Goal: Information Seeking & Learning: Check status

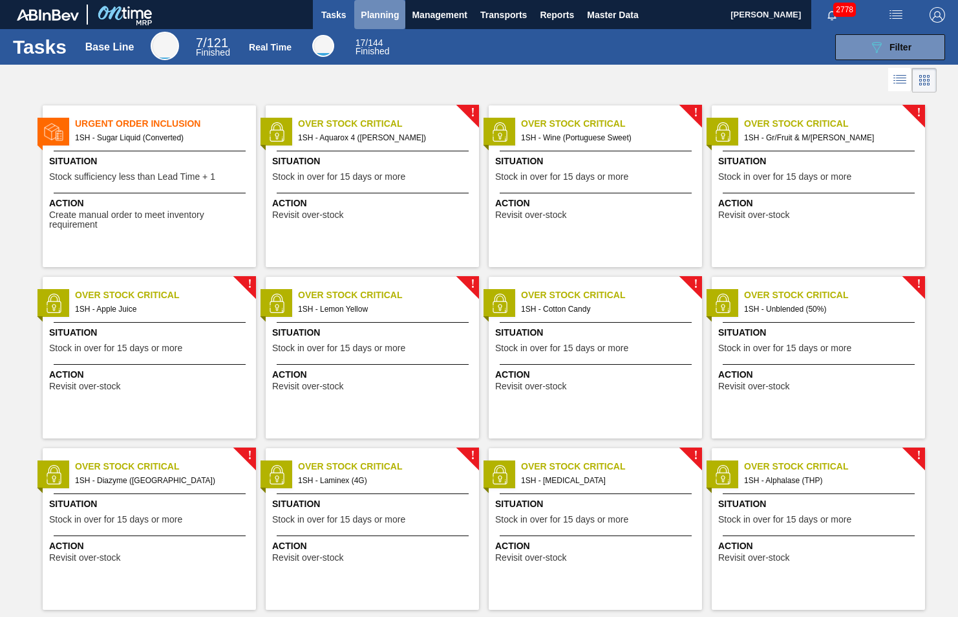
click at [378, 12] on span "Planning" at bounding box center [380, 15] width 38 height 16
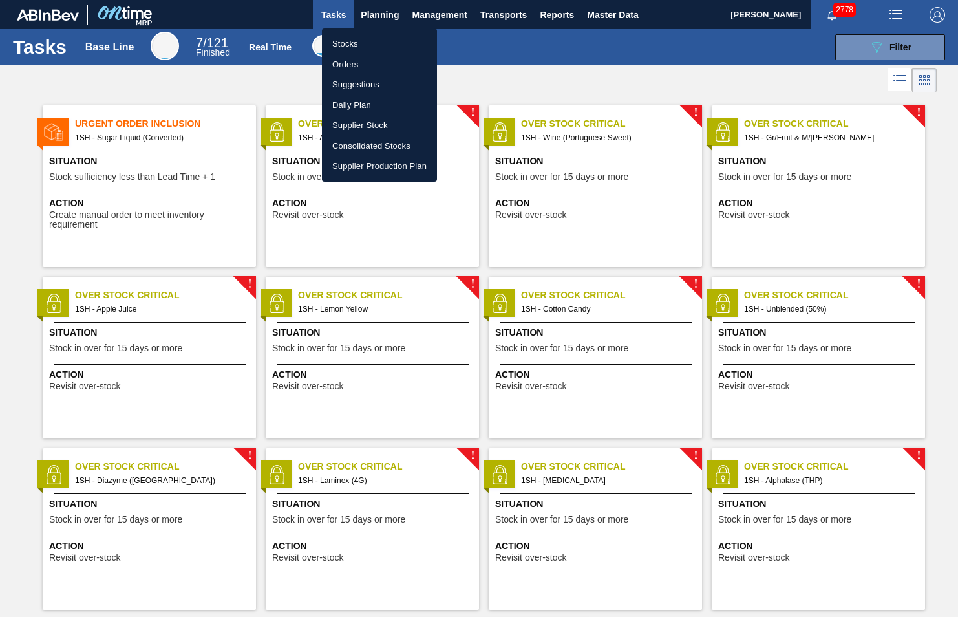
click at [356, 41] on li "Stocks" at bounding box center [379, 44] width 115 height 21
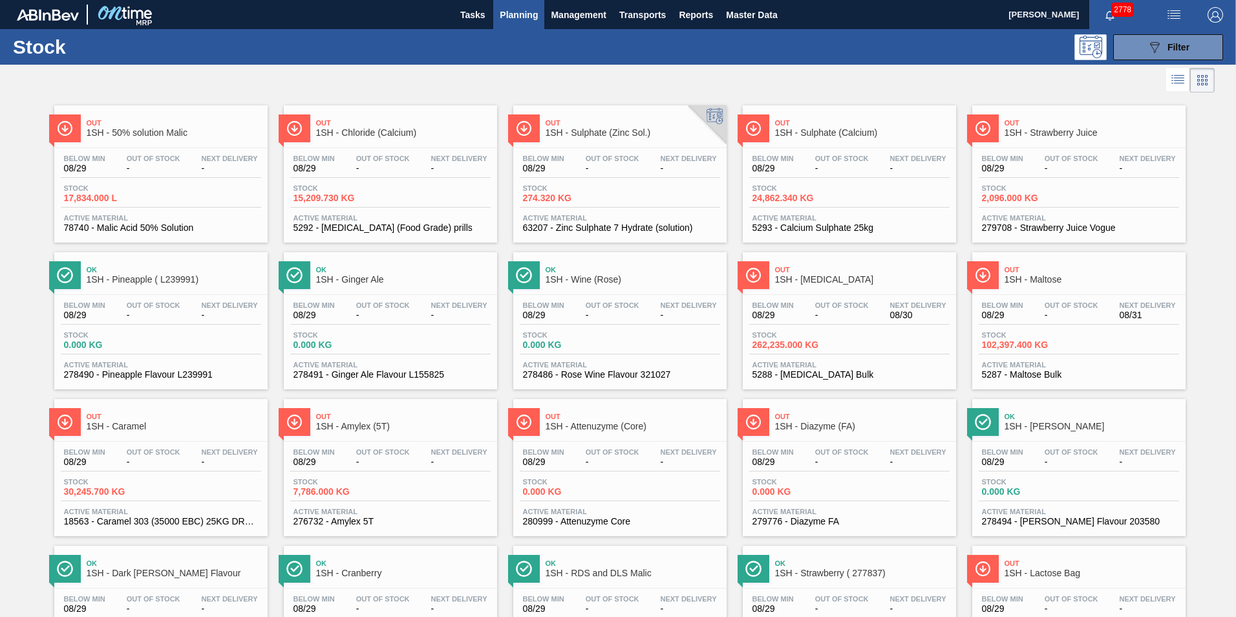
click at [370, 131] on span "1SH - Chloride (Calcium)" at bounding box center [403, 133] width 175 height 10
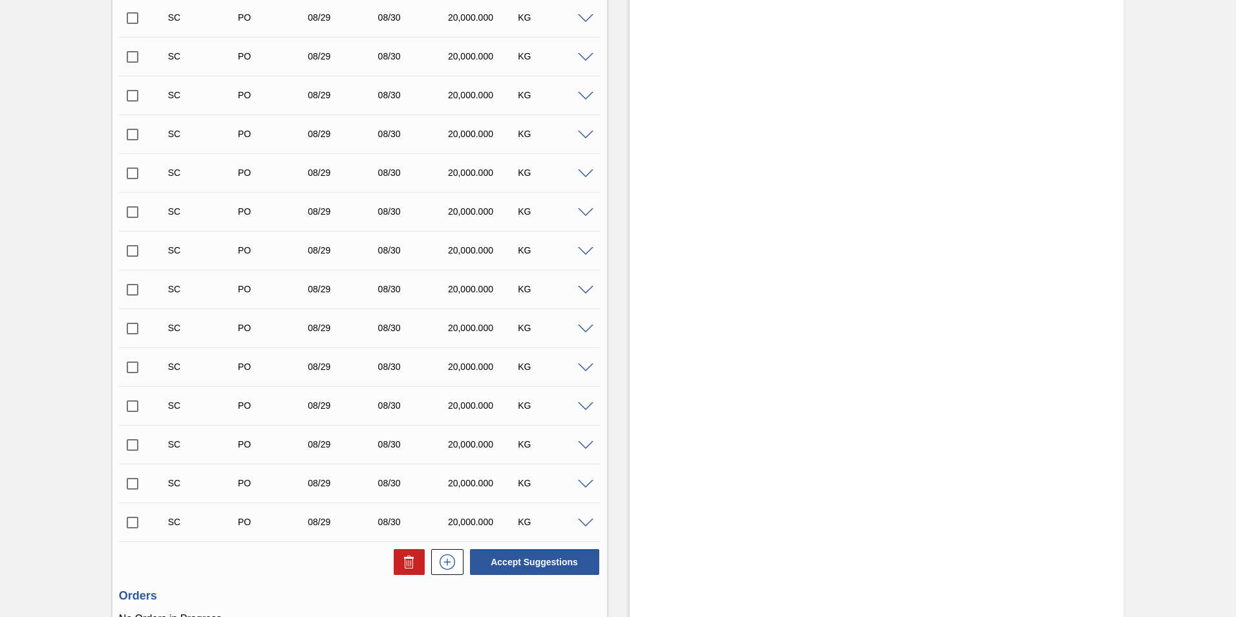
scroll to position [409, 0]
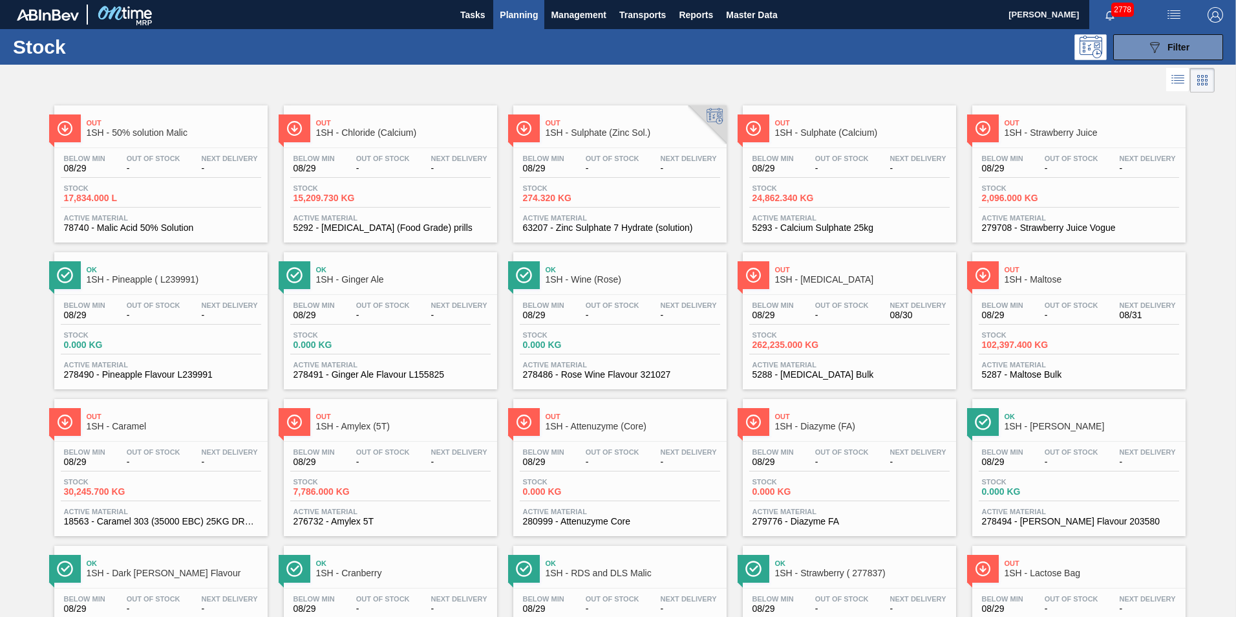
click at [604, 133] on span "1SH - Sulphate (Zinc Sol.)" at bounding box center [633, 133] width 175 height 10
click at [830, 133] on span "1SH - Sulphate (Calcium)" at bounding box center [862, 133] width 175 height 10
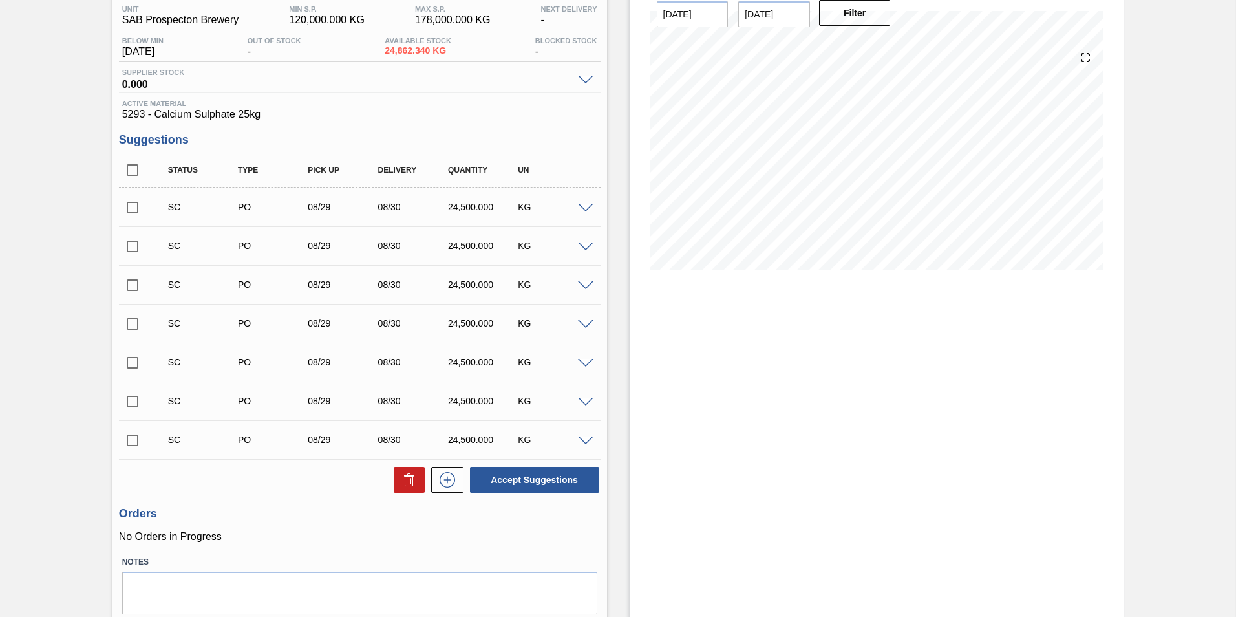
scroll to position [86, 0]
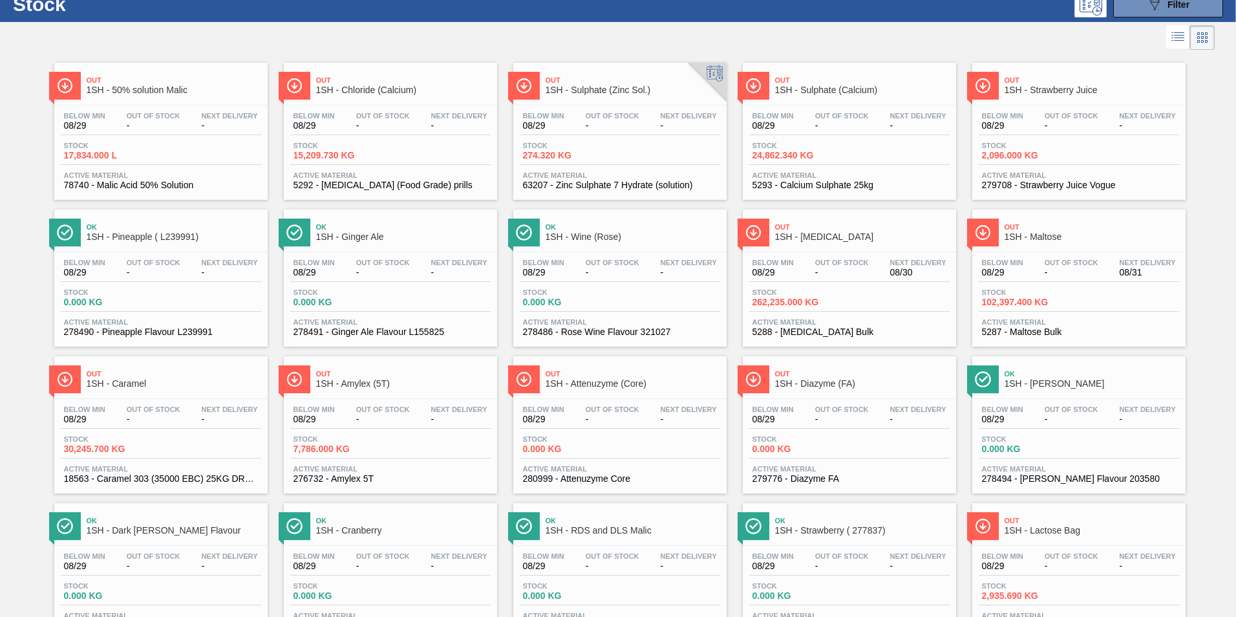
scroll to position [65, 0]
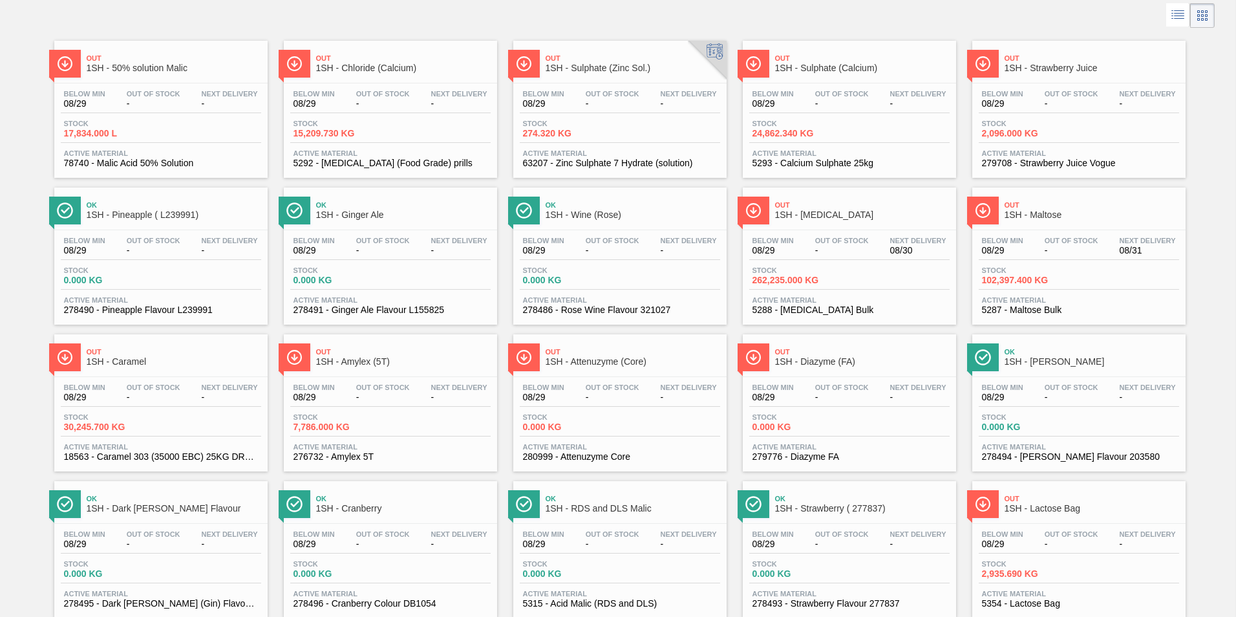
click at [363, 357] on span "1SH - Amylex (5T)" at bounding box center [403, 362] width 175 height 10
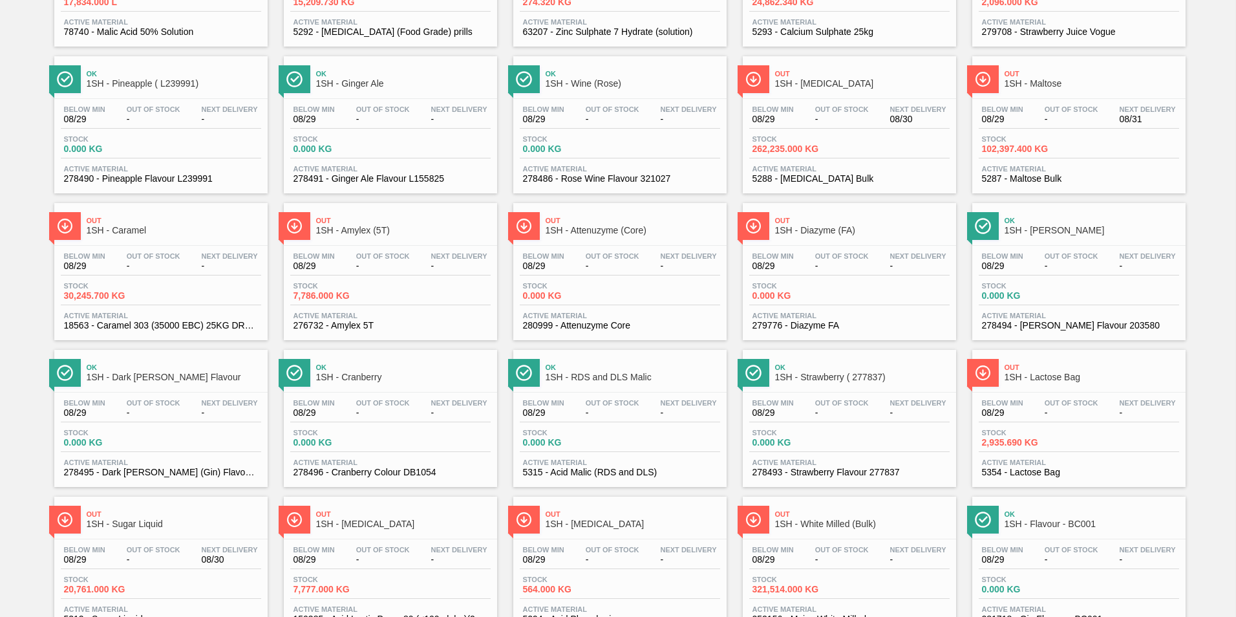
scroll to position [259, 0]
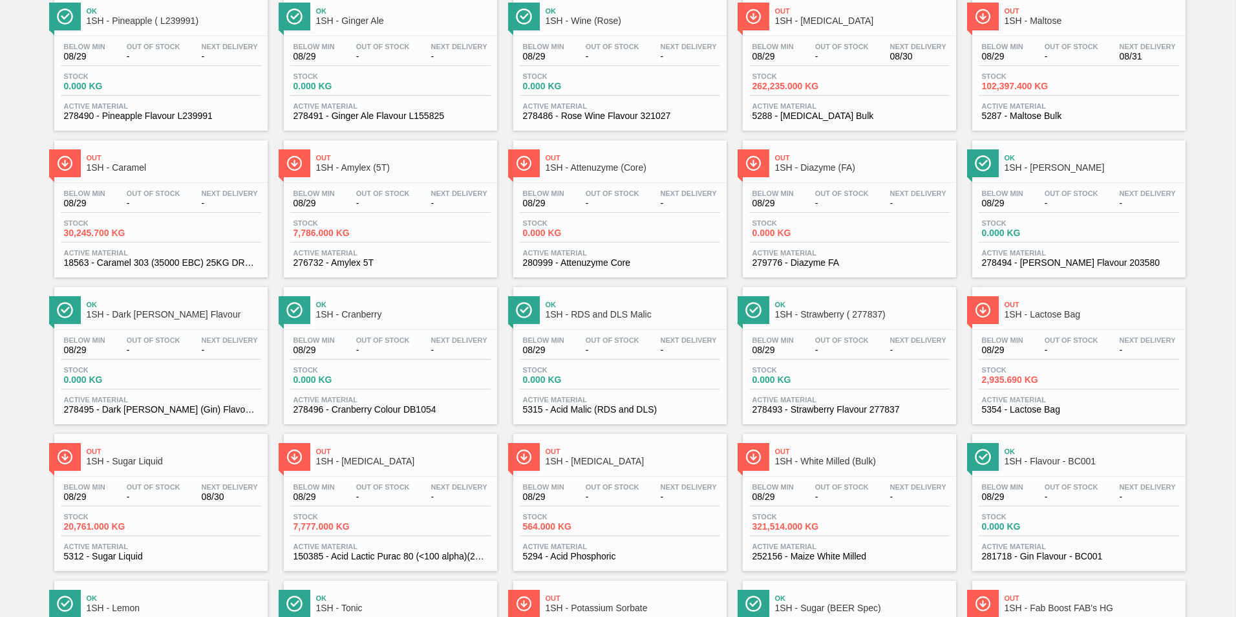
click at [958, 312] on span "1SH - Lactose Bag" at bounding box center [1092, 315] width 175 height 10
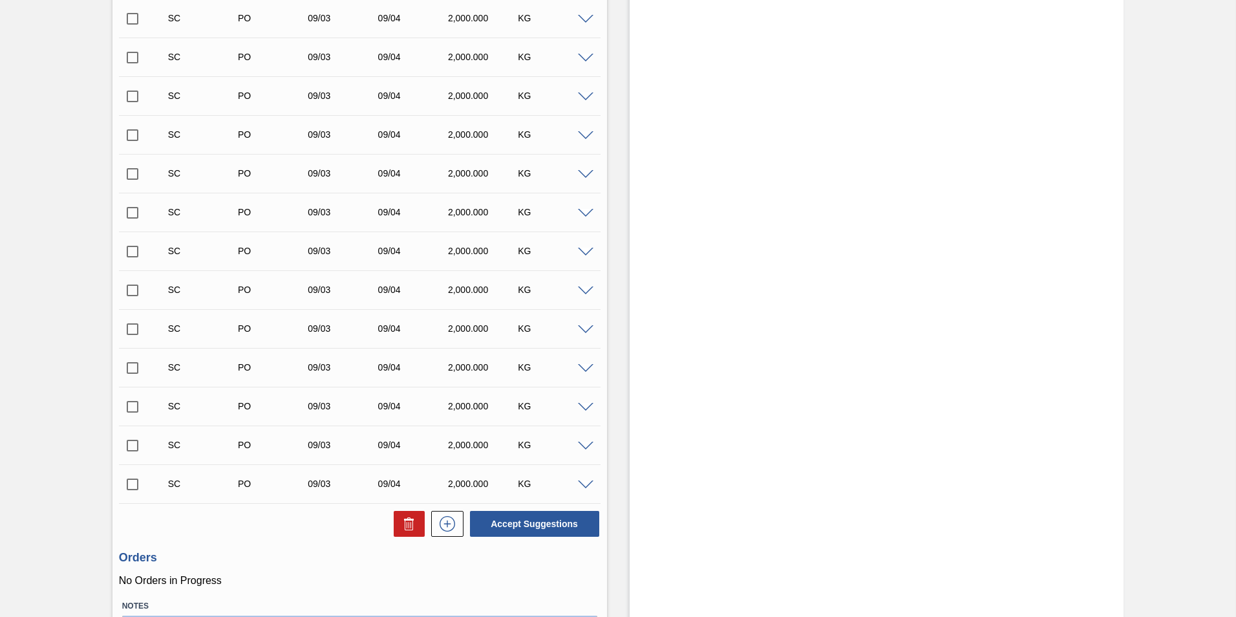
scroll to position [1121, 0]
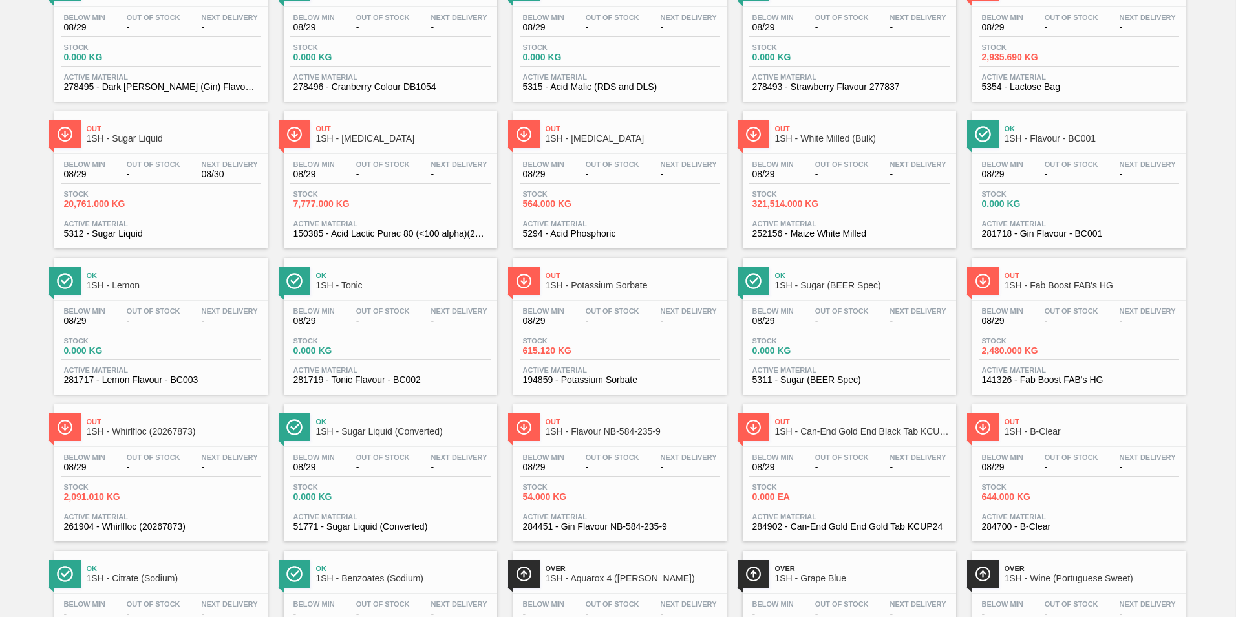
scroll to position [582, 0]
click at [958, 284] on span "1SH - Fab Boost FAB's HG" at bounding box center [1092, 285] width 175 height 10
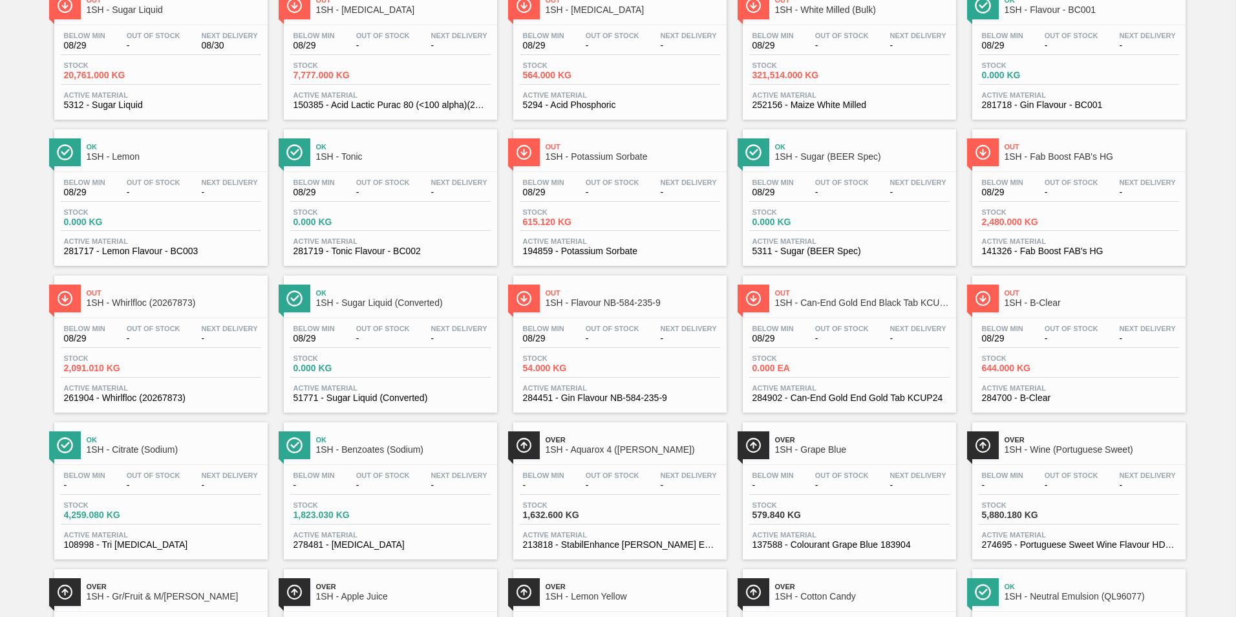
scroll to position [711, 0]
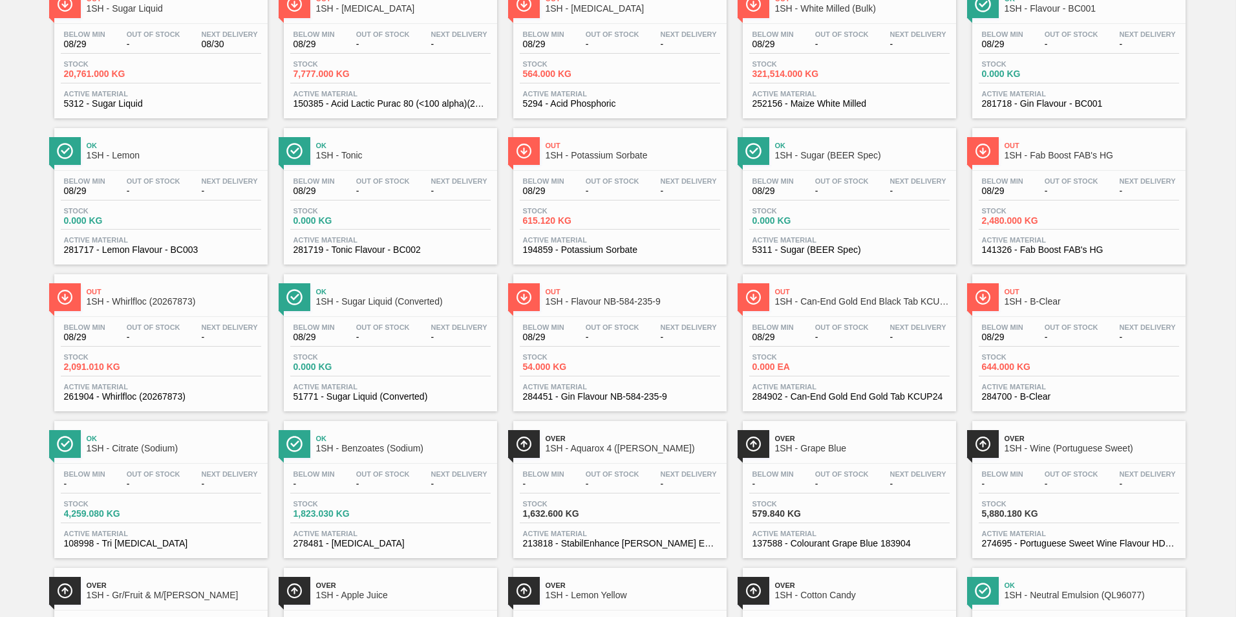
click at [131, 299] on span "1SH - Whirlfloc (20267873)" at bounding box center [174, 302] width 175 height 10
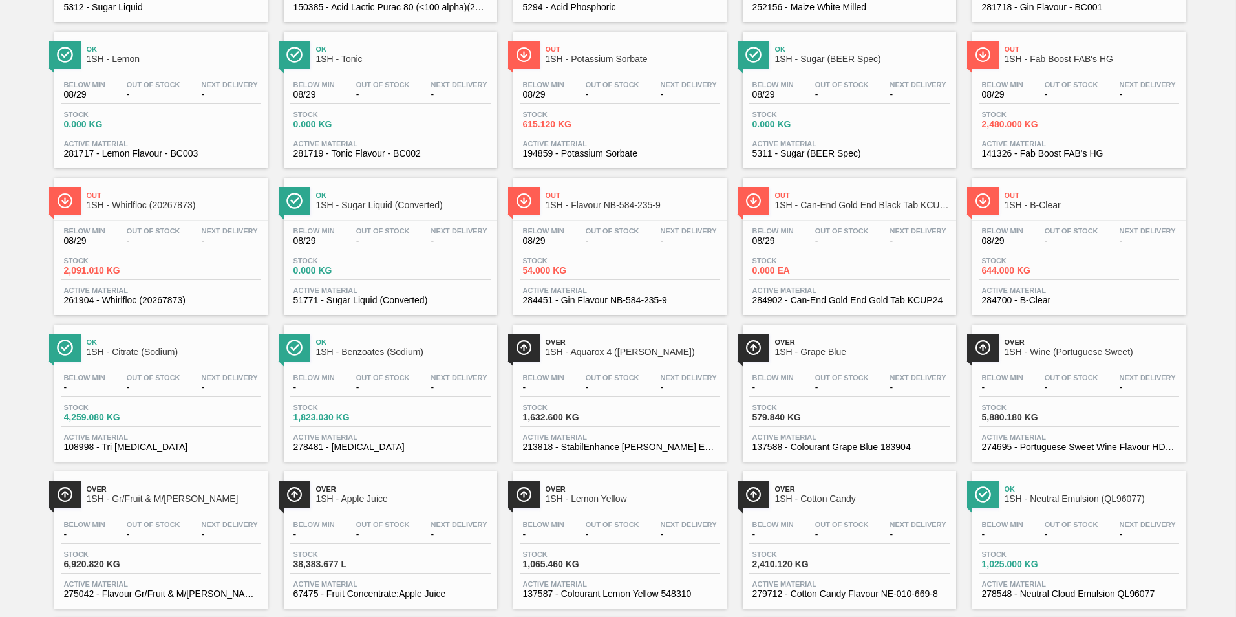
scroll to position [784, 0]
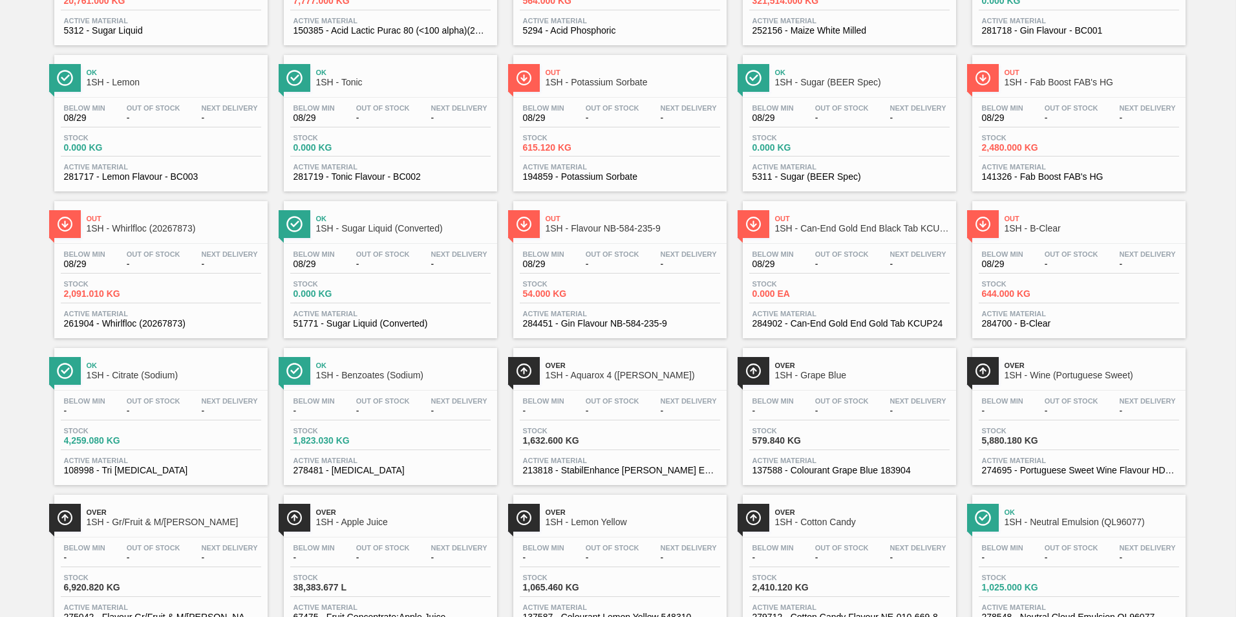
click at [130, 222] on span "Out" at bounding box center [174, 219] width 175 height 8
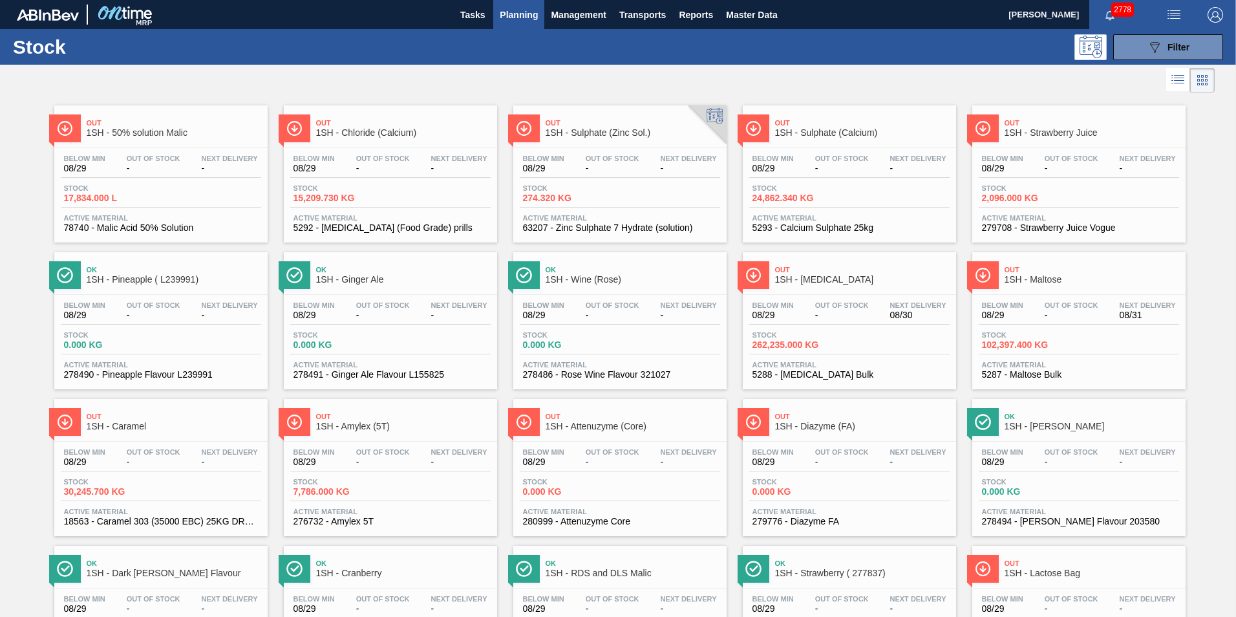
click at [359, 429] on span "1SH - Amylex (5T)" at bounding box center [403, 427] width 175 height 10
click at [817, 279] on span "1SH - [MEDICAL_DATA]" at bounding box center [862, 280] width 175 height 10
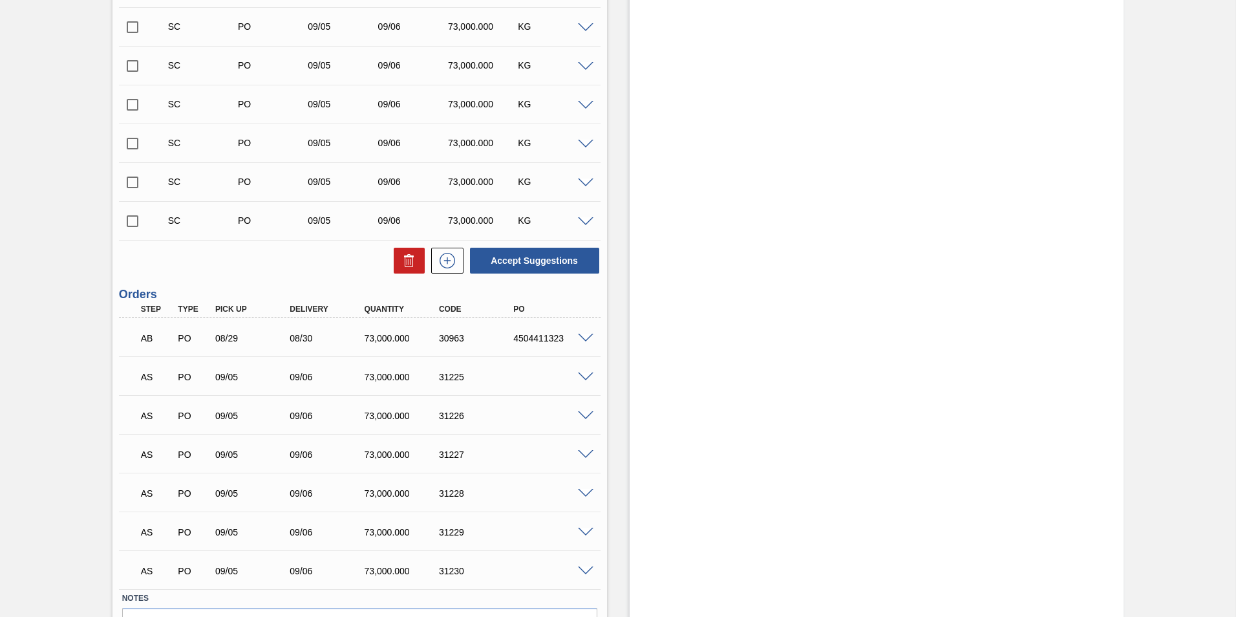
scroll to position [910, 0]
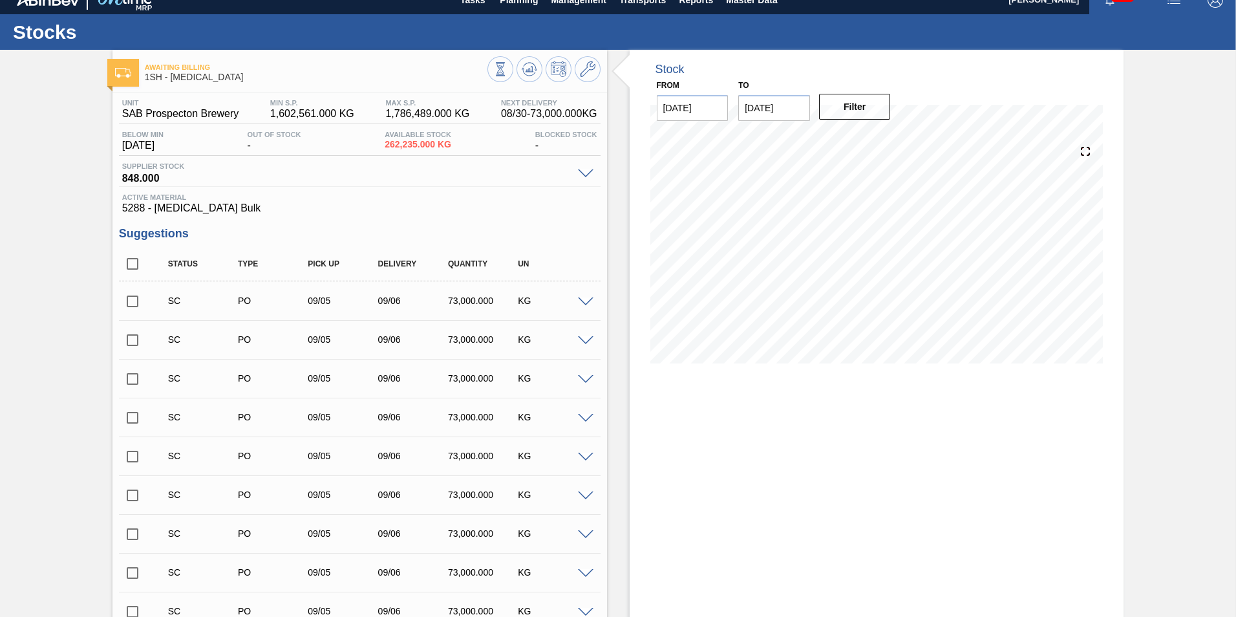
scroll to position [0, 0]
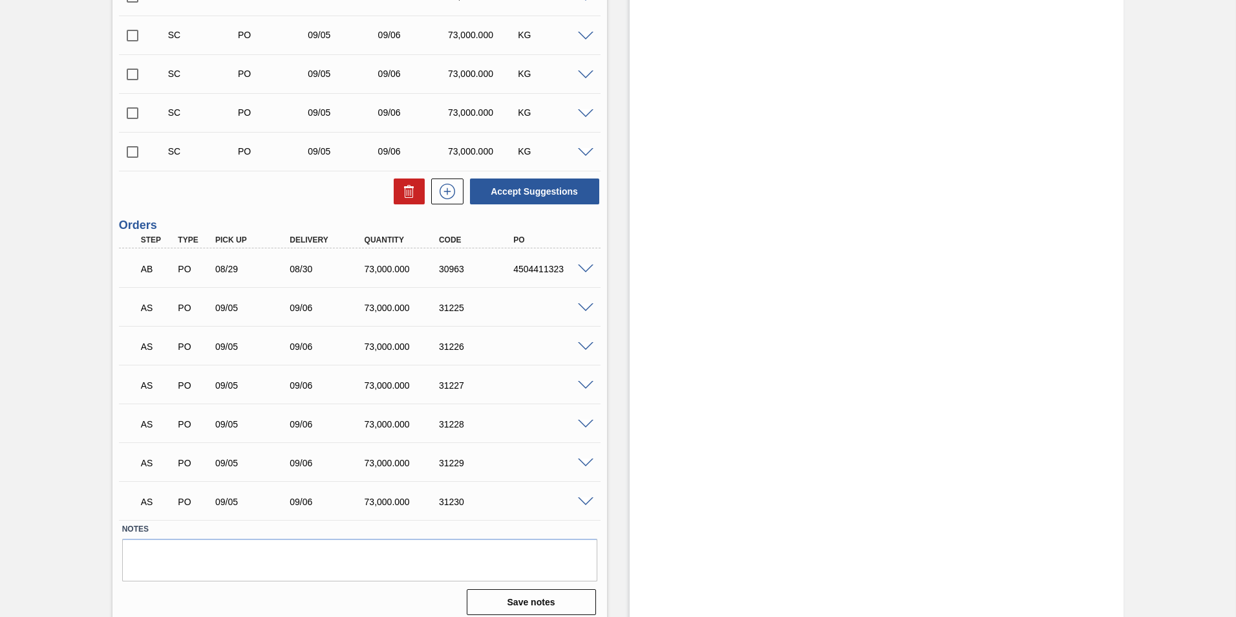
scroll to position [905, 0]
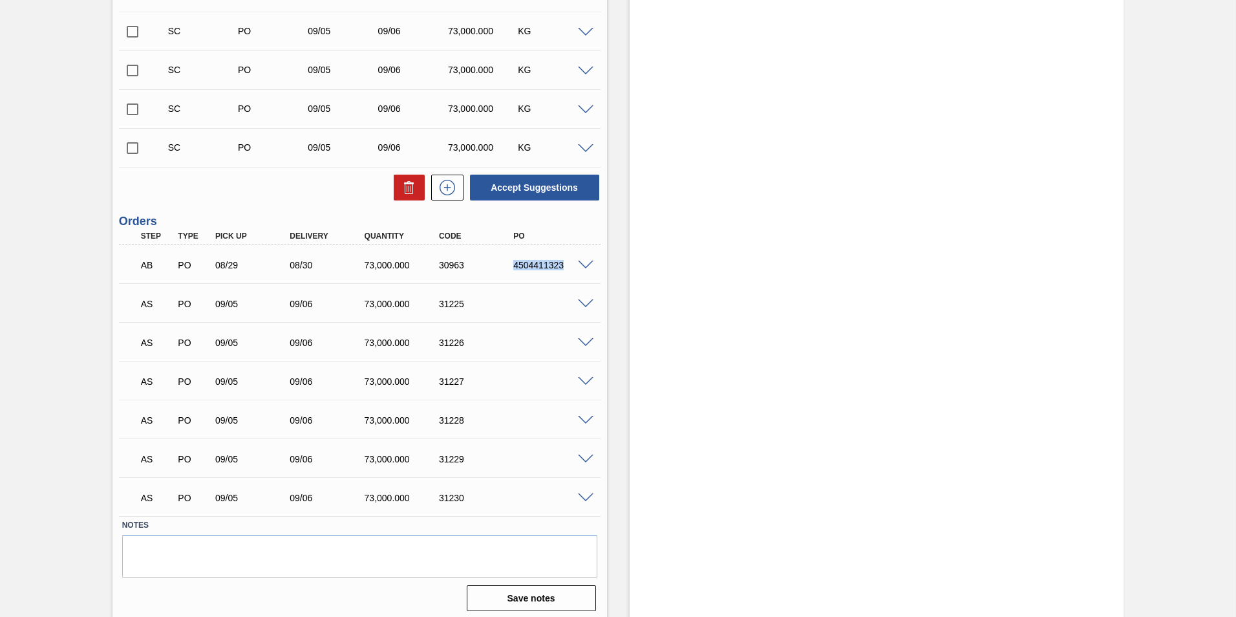
drag, startPoint x: 513, startPoint y: 263, endPoint x: 564, endPoint y: 266, distance: 50.5
click at [564, 266] on div "4504411323" at bounding box center [551, 265] width 83 height 10
copy div "4504411323"
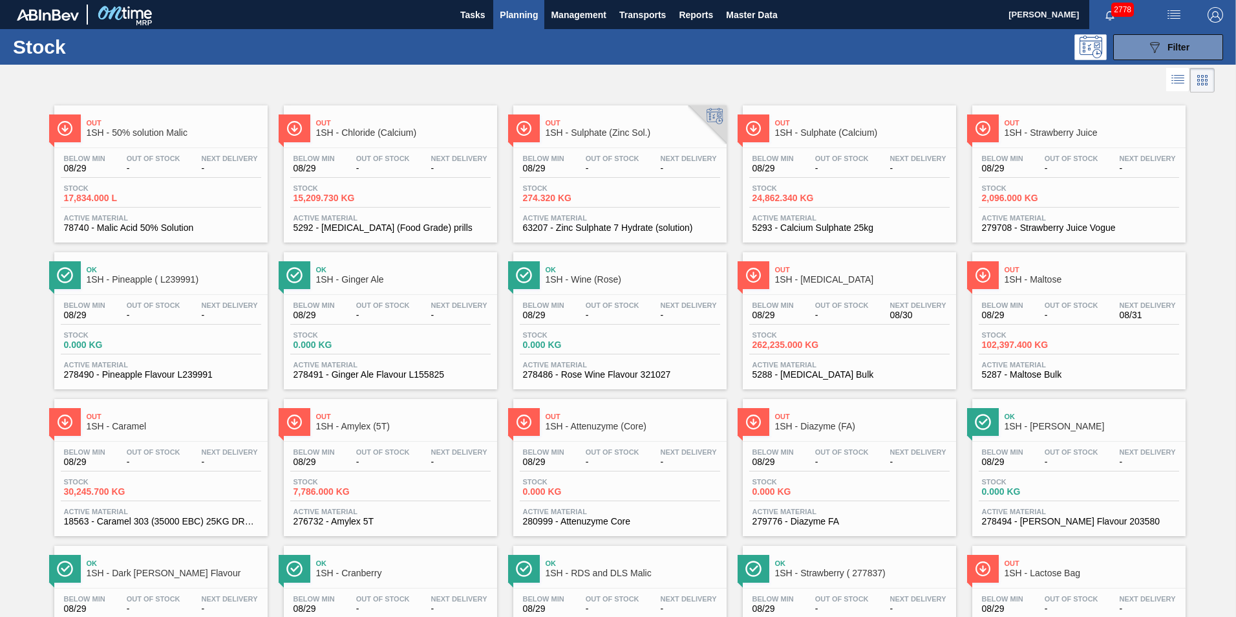
click at [958, 279] on span "1SH - Maltose" at bounding box center [1092, 280] width 175 height 10
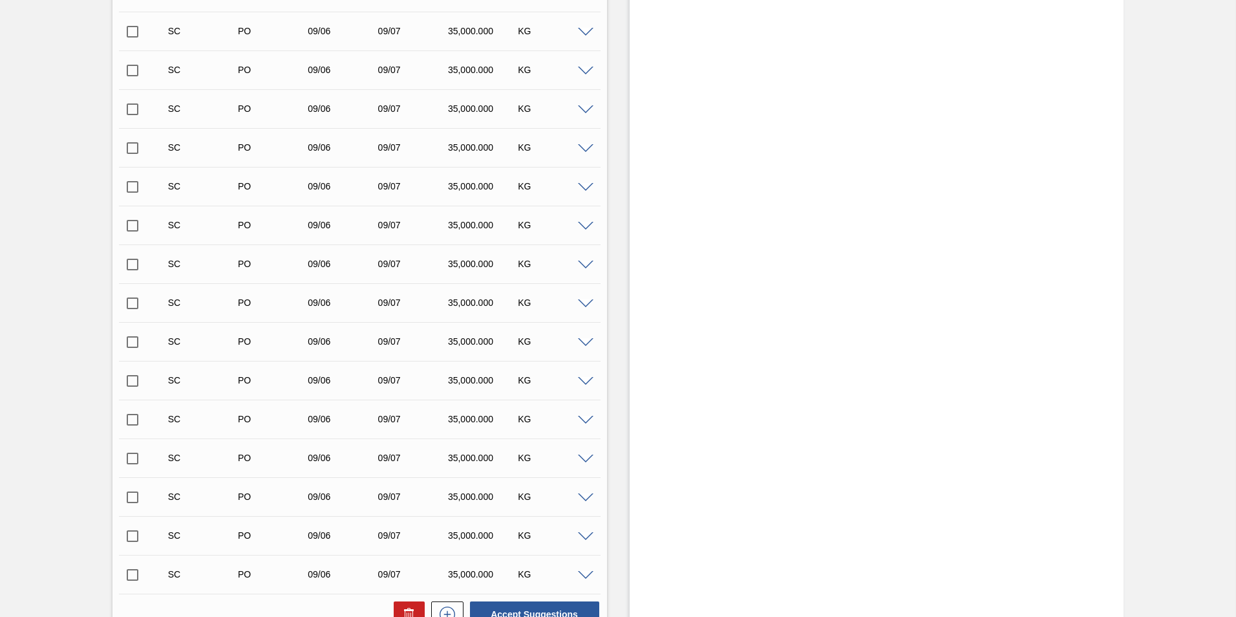
scroll to position [1803, 0]
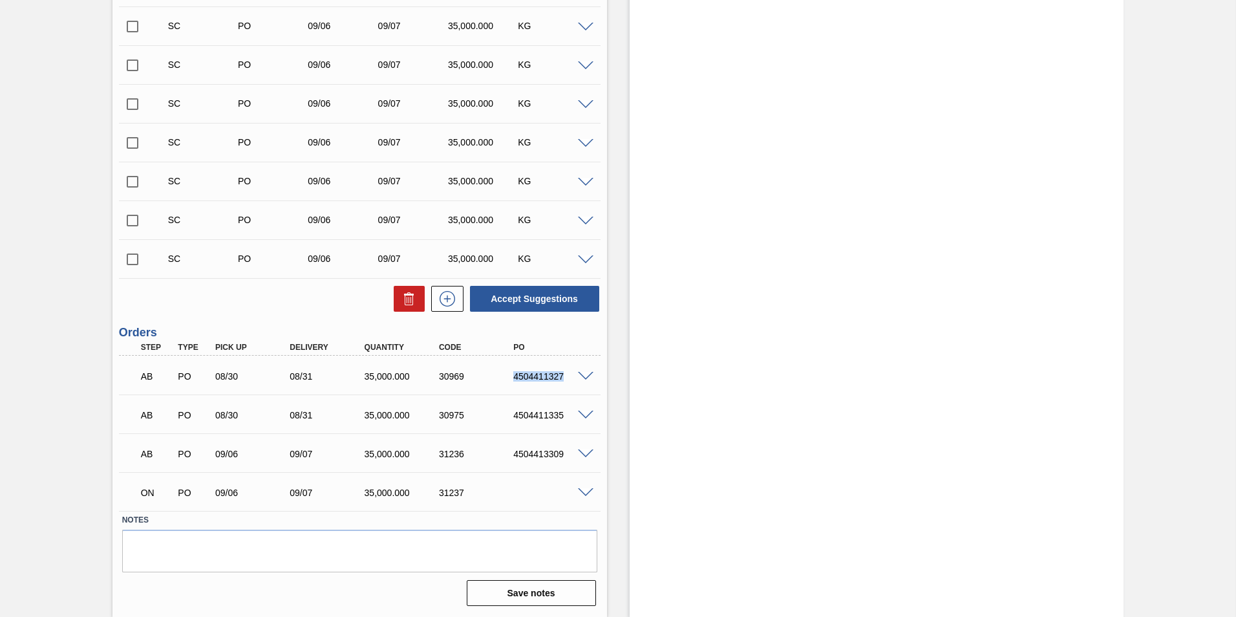
drag, startPoint x: 506, startPoint y: 374, endPoint x: 568, endPoint y: 378, distance: 62.2
click at [568, 378] on div "4504411327" at bounding box center [542, 376] width 74 height 10
copy div "4504411327"
drag, startPoint x: 513, startPoint y: 411, endPoint x: 611, endPoint y: 418, distance: 98.6
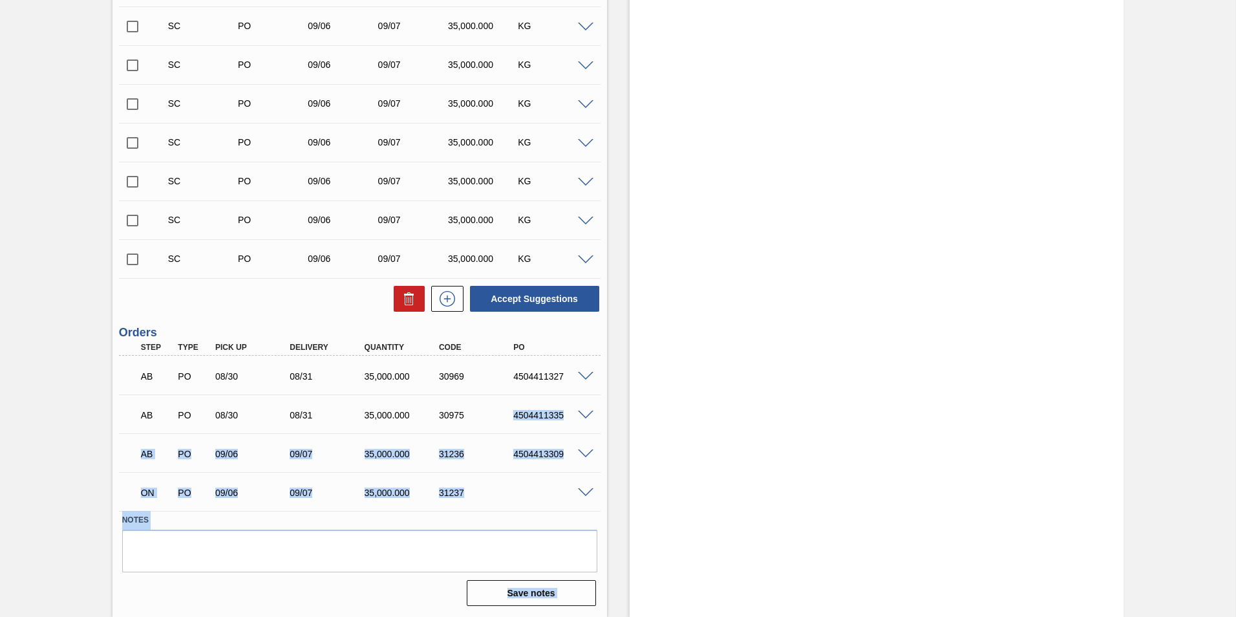
drag, startPoint x: 511, startPoint y: 411, endPoint x: 572, endPoint y: 418, distance: 61.2
click at [572, 418] on div "4504411335" at bounding box center [551, 415] width 83 height 10
copy div "4504411335"
